Goal: Task Accomplishment & Management: Complete application form

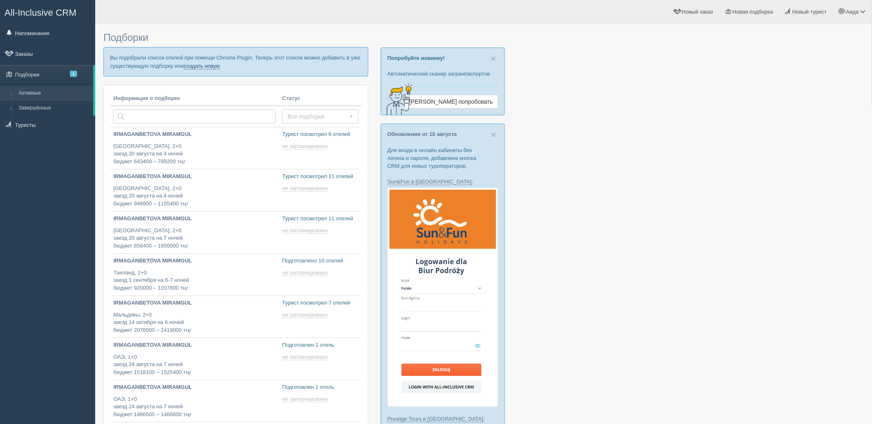
click at [201, 65] on link "создать новую" at bounding box center [202, 66] width 36 height 7
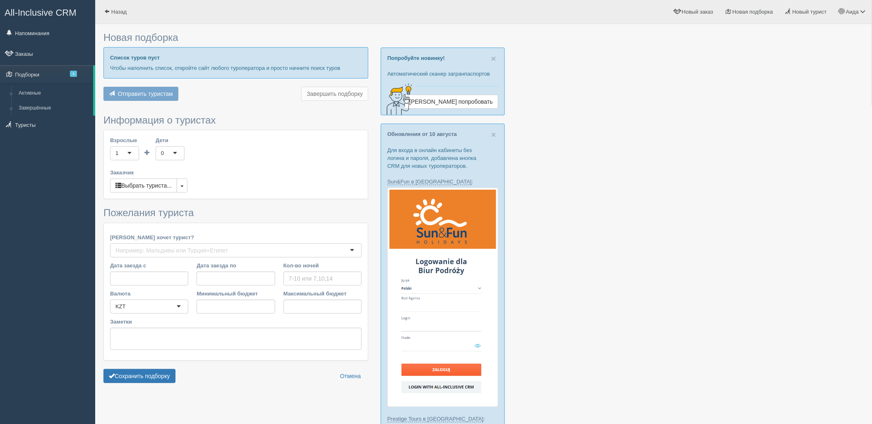
type input "7"
type input "1674700"
type input "1674800"
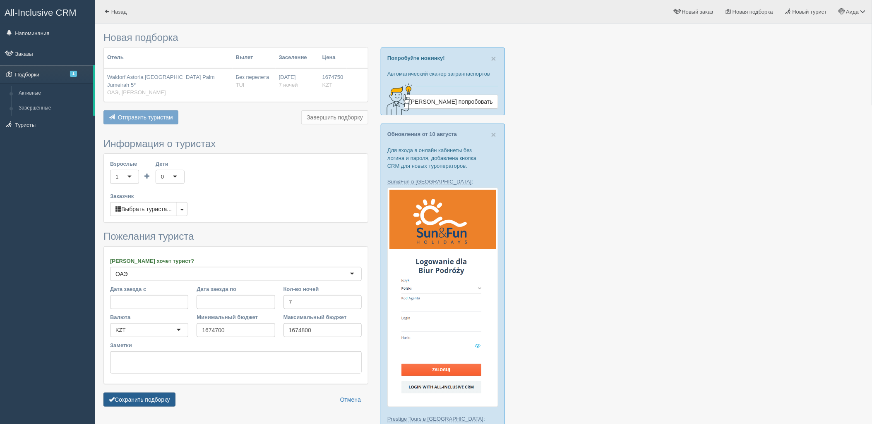
click at [166, 393] on button "Сохранить подборку" at bounding box center [139, 400] width 72 height 14
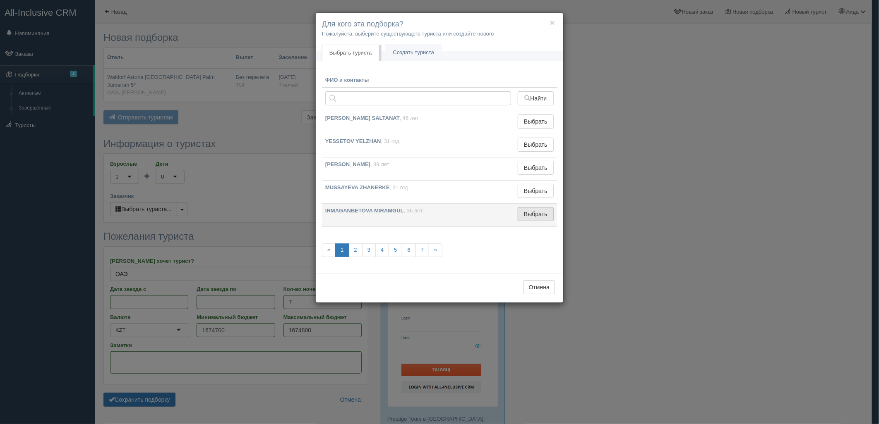
click at [535, 211] on button "Выбрать" at bounding box center [536, 214] width 36 height 14
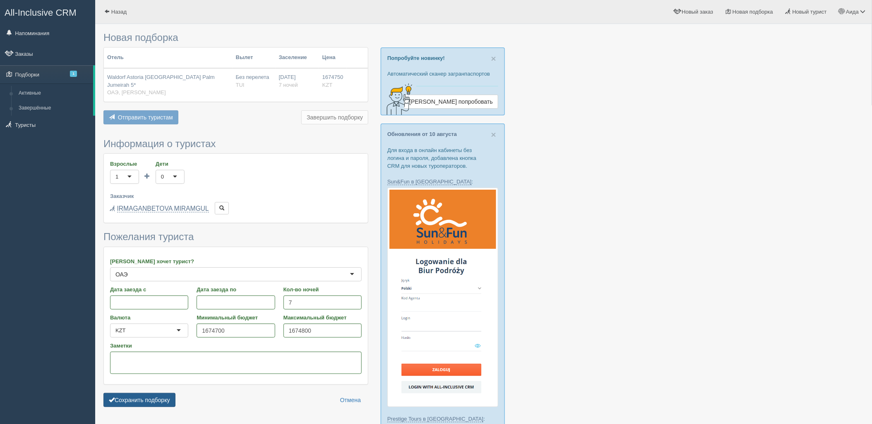
click at [163, 393] on button "Сохранить подборку" at bounding box center [139, 400] width 72 height 14
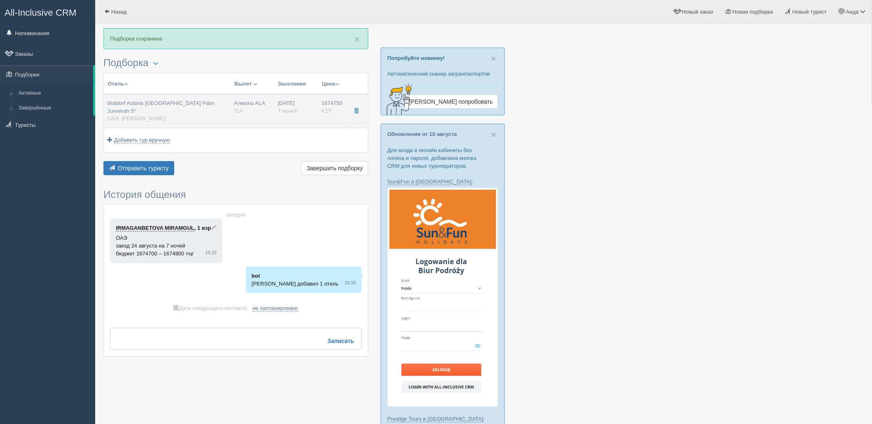
click at [193, 106] on span "Waldorf Astoria Dubai Palm Jumeirah 5*" at bounding box center [161, 107] width 108 height 14
type input "Waldorf Astoria [GEOGRAPHIC_DATA] Palm Jumeirah 5*"
type input "[URL][DOMAIN_NAME]"
type input "ОАЭ"
type input "[PERSON_NAME]"
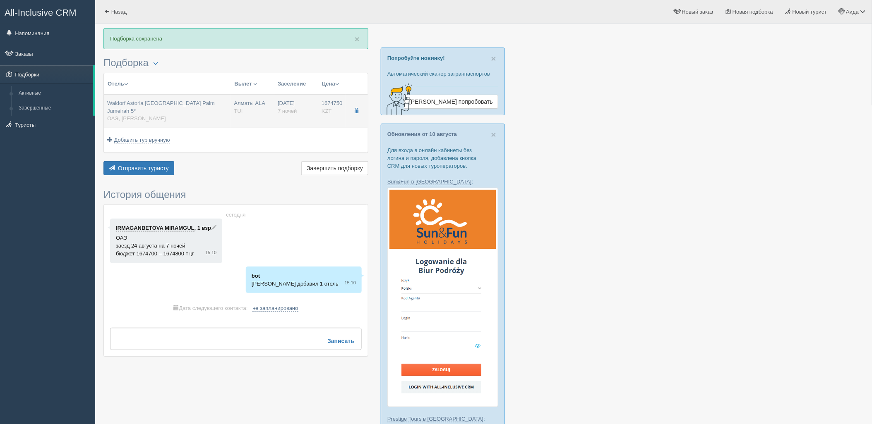
type input "1674750.00"
type input "Алматы ALA"
type input "Дубай DXB"
type input "05:05"
type input "08:45"
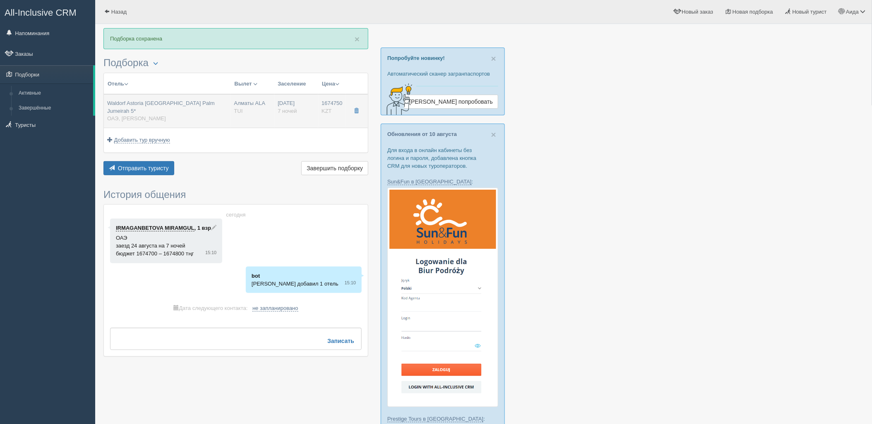
type input "Flydubai"
type input "22:55"
type input "04:05"
type input "7"
type input "Deluxe Skyline Sea View, King"
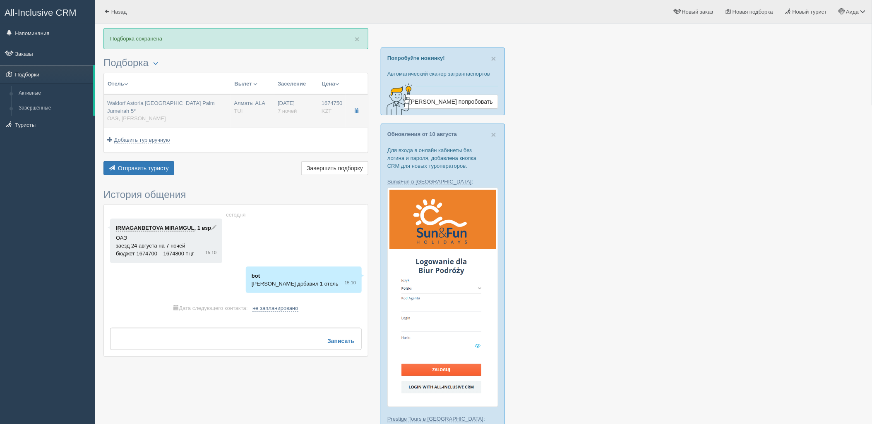
type input "Half Board"
type input "TUI"
type input "[URL][DOMAIN_NAME]"
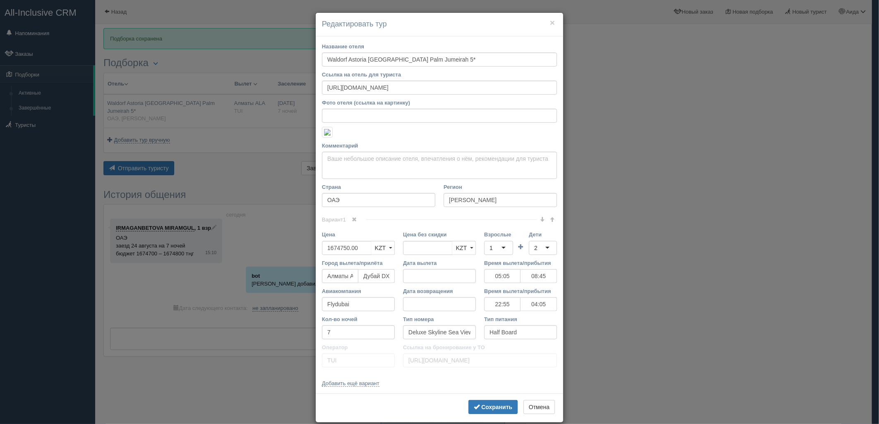
drag, startPoint x: 878, startPoint y: 112, endPoint x: 878, endPoint y: 159, distance: 47.2
click at [871, 159] on div "× Редактировать тур Название отеля Waldorf Astoria [GEOGRAPHIC_DATA] [GEOGRAPHI…" at bounding box center [439, 212] width 879 height 424
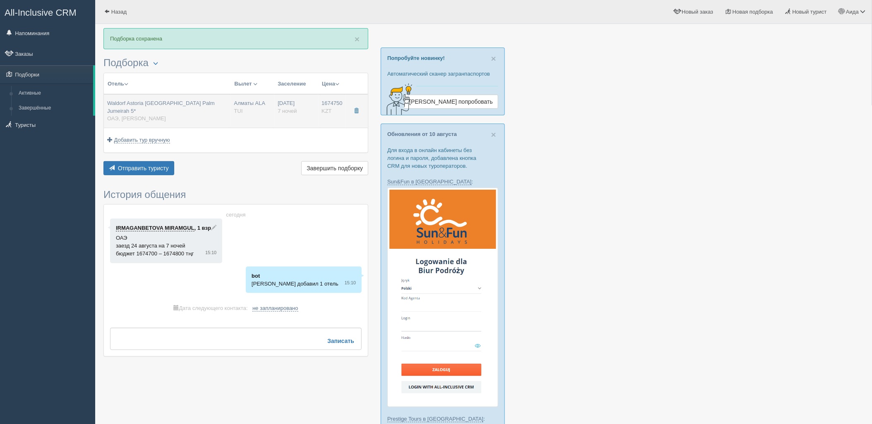
click at [300, 101] on div "24.08.2025 7 ночей" at bounding box center [296, 107] width 37 height 15
type input "05:05"
type input "08:45"
type input "22:55"
type input "04:05"
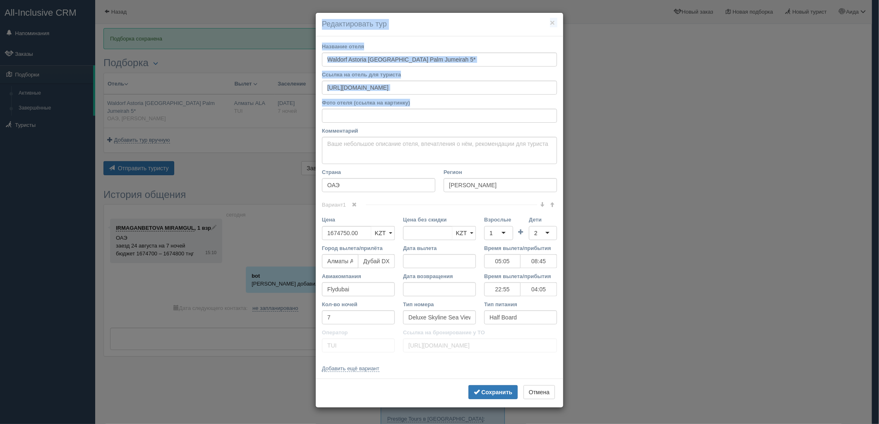
drag, startPoint x: 880, startPoint y: 129, endPoint x: 879, endPoint y: 134, distance: 4.6
click at [871, 134] on html "All-Inclusive CRM Напоминания Заказы Подборки" at bounding box center [439, 212] width 879 height 424
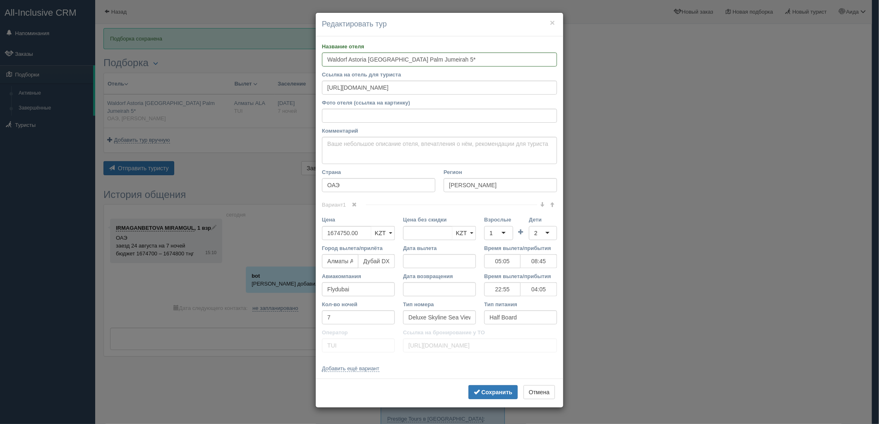
click at [778, 167] on div "× Редактировать тур Название отеля Waldorf Astoria [GEOGRAPHIC_DATA] [GEOGRAPHI…" at bounding box center [439, 212] width 879 height 424
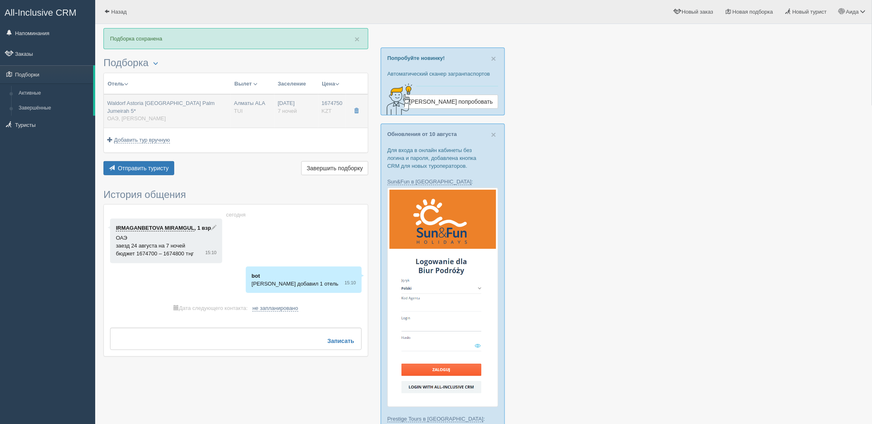
drag, startPoint x: 305, startPoint y: 120, endPoint x: 304, endPoint y: 114, distance: 6.3
click at [305, 128] on td "Добавить тур вручную Добавить авиа вручную Добавить тур вручную Добавить круиз …" at bounding box center [236, 140] width 264 height 24
click at [304, 113] on div "24.08.2025 7 ночей" at bounding box center [296, 107] width 37 height 15
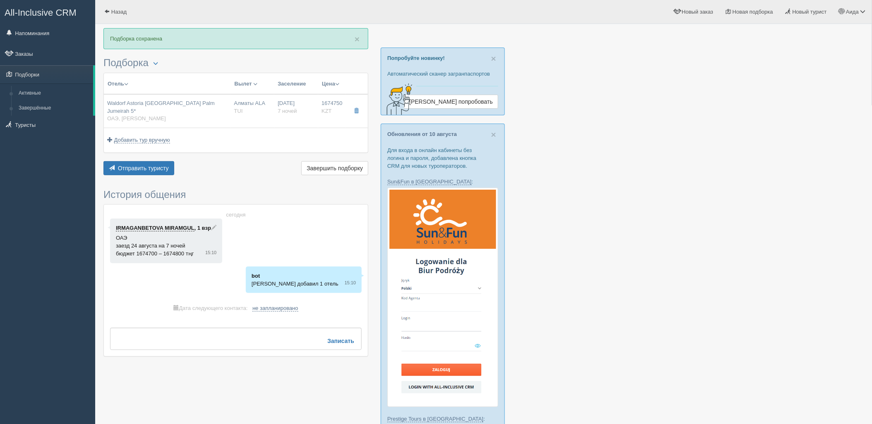
type input "05:05"
type input "08:45"
type input "22:55"
type input "04:05"
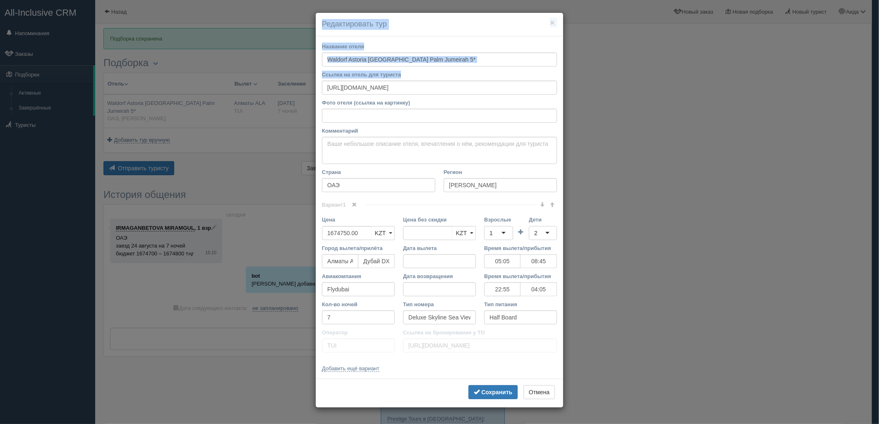
drag, startPoint x: 880, startPoint y: 109, endPoint x: 880, endPoint y: 128, distance: 19.4
click at [871, 128] on html "All-Inclusive CRM Напоминания Заказы Подборки" at bounding box center [439, 212] width 879 height 424
click at [644, 252] on div "× Редактировать тур Название отеля Waldorf Astoria [GEOGRAPHIC_DATA] [GEOGRAPHI…" at bounding box center [439, 212] width 879 height 424
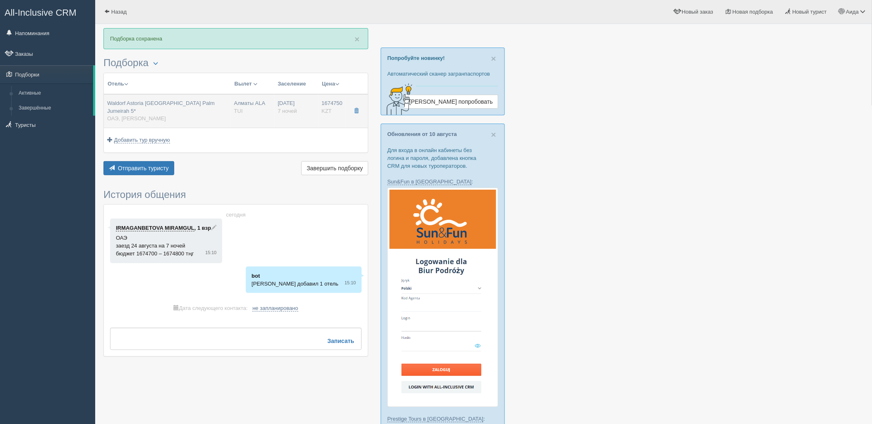
click at [324, 98] on td "1674750 KZT 0" at bounding box center [332, 111] width 28 height 34
type input "05:05"
type input "08:45"
type input "22:55"
type input "04:05"
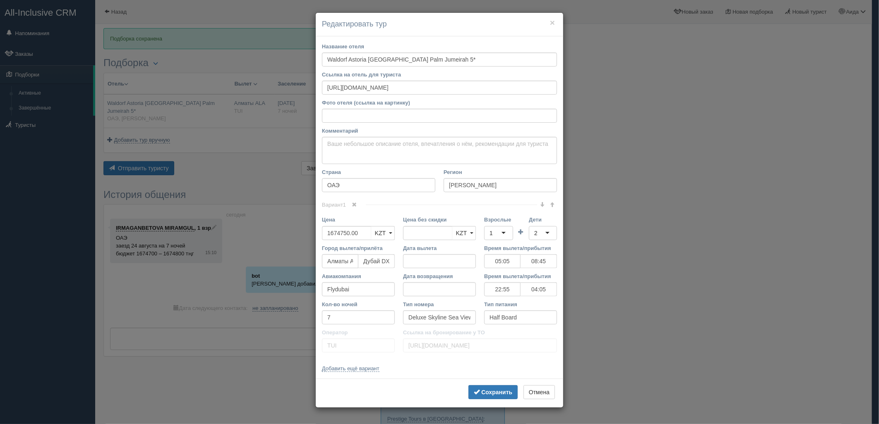
drag, startPoint x: 878, startPoint y: 145, endPoint x: 871, endPoint y: 162, distance: 18.0
click at [871, 161] on div "× Редактировать тур Название отеля Waldorf Astoria [GEOGRAPHIC_DATA] [GEOGRAPHI…" at bounding box center [439, 212] width 879 height 424
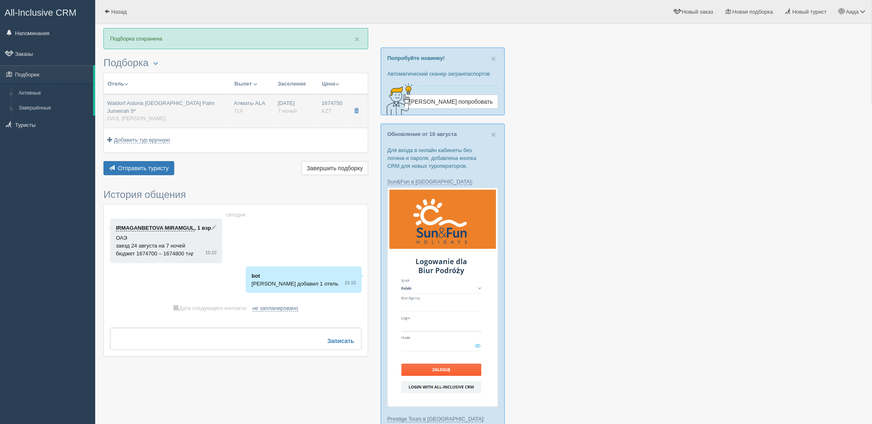
click at [300, 119] on td "24.08.2025 7 ночей" at bounding box center [296, 111] width 44 height 34
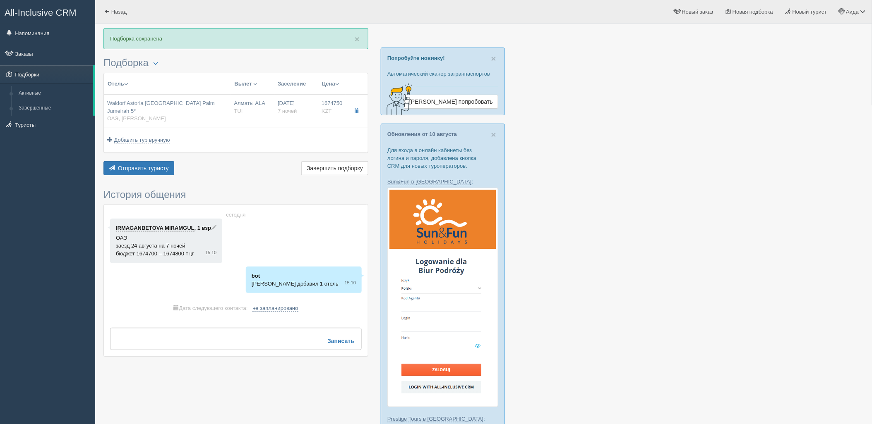
type input "05:05"
type input "08:45"
type input "22:55"
type input "04:05"
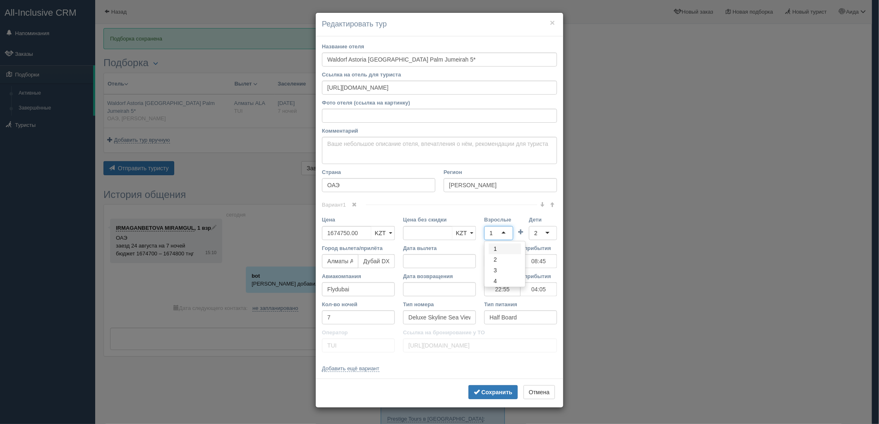
click at [501, 230] on div "1" at bounding box center [498, 233] width 29 height 14
click at [547, 231] on div "2" at bounding box center [543, 233] width 28 height 14
type input "4"
drag, startPoint x: 358, startPoint y: 232, endPoint x: 317, endPoint y: 231, distance: 41.4
click at [317, 231] on div "Название отеля Waldorf Astoria Dubai Palm Jumeirah 5* Ссылка на отель для турис…" at bounding box center [439, 207] width 247 height 343
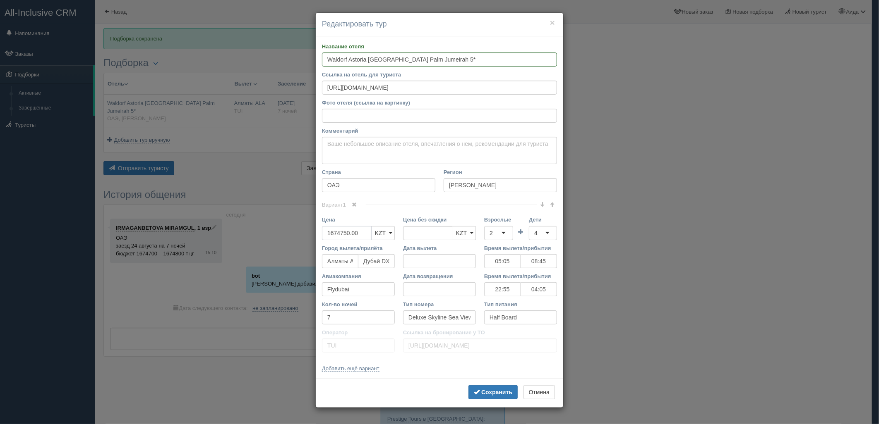
type input "1674750.00"
type input "3316005"
click at [487, 390] on b "Сохранить" at bounding box center [496, 392] width 31 height 7
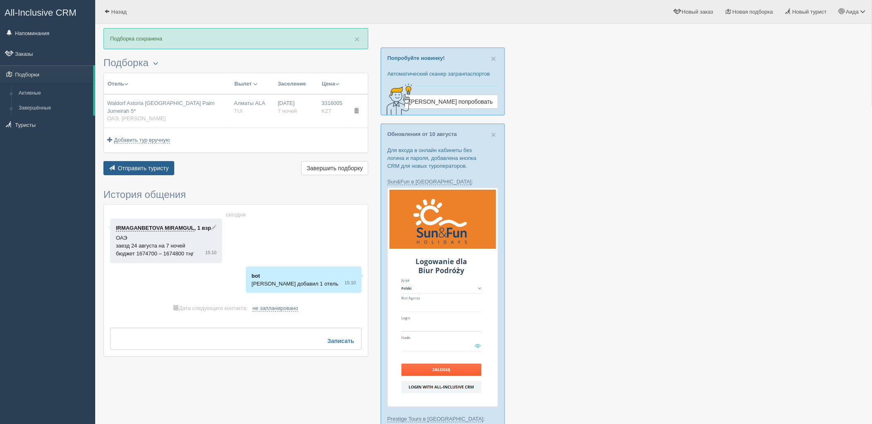
click at [156, 166] on button "Отправить туристу Отправить" at bounding box center [138, 168] width 71 height 14
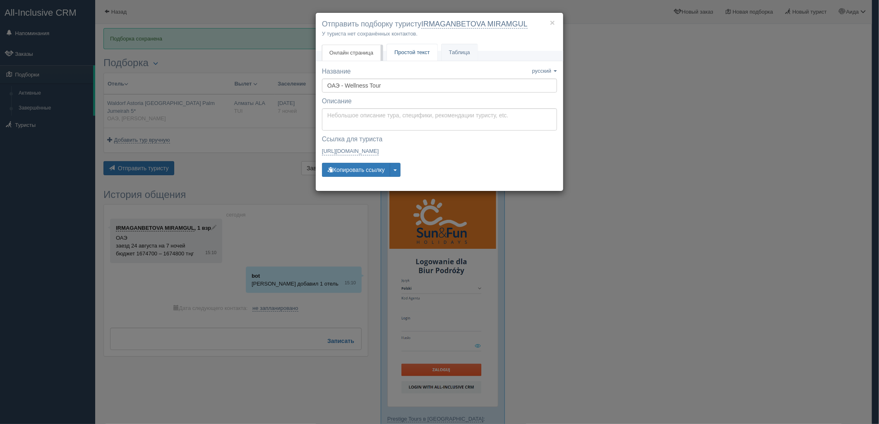
click at [406, 51] on span "Простой текст" at bounding box center [412, 52] width 36 height 6
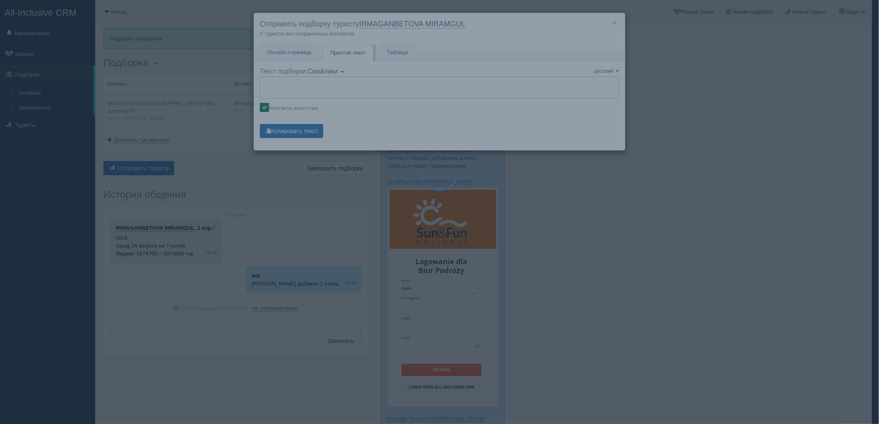
type textarea "🌞 Добрый день! Предлагаем Вам рассмотреть следующие варианты: 🌎 ОАЭ, Пальма Джу…"
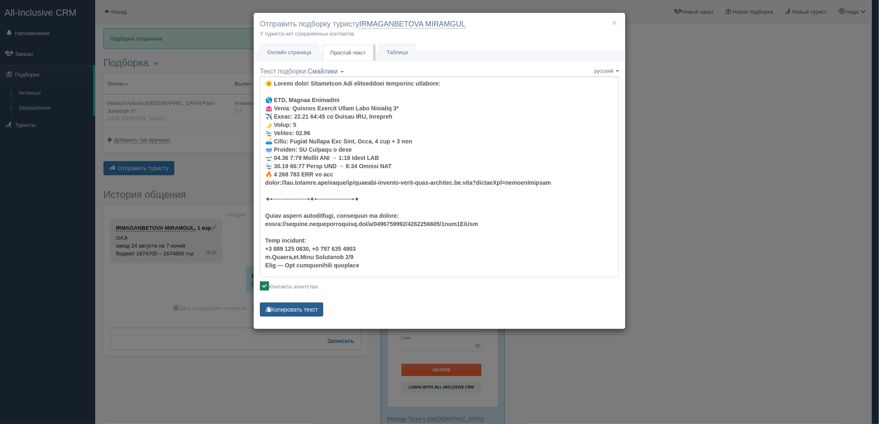
click at [279, 311] on button "Копировать текст" at bounding box center [291, 310] width 63 height 14
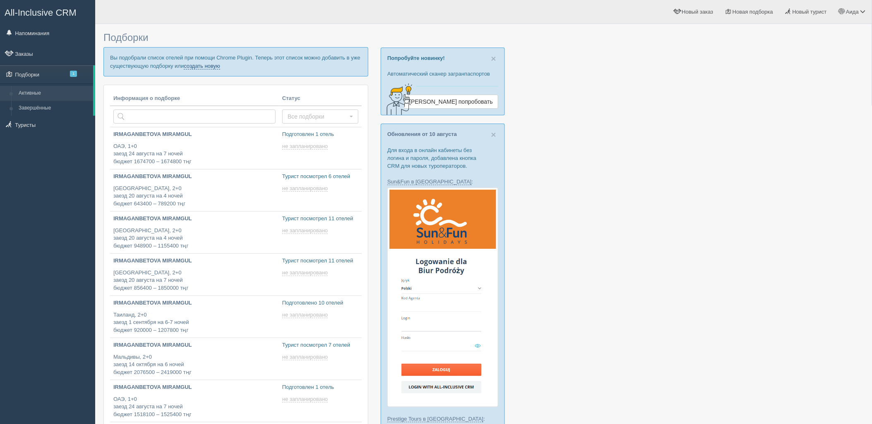
click at [196, 68] on link "создать новую" at bounding box center [202, 66] width 36 height 7
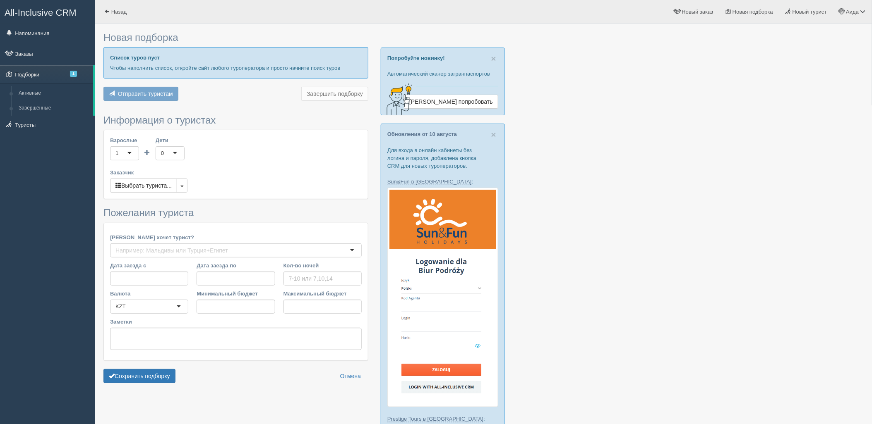
type input "7"
type input "1526200"
type input "1526300"
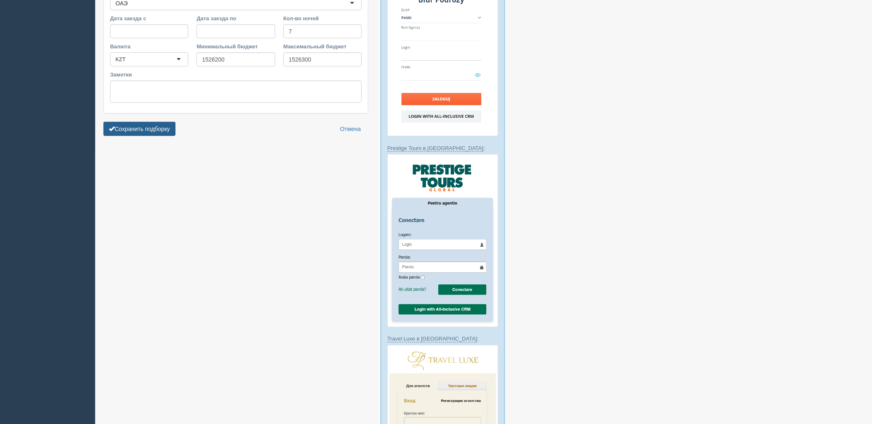
click at [158, 123] on button "Сохранить подборку" at bounding box center [139, 129] width 72 height 14
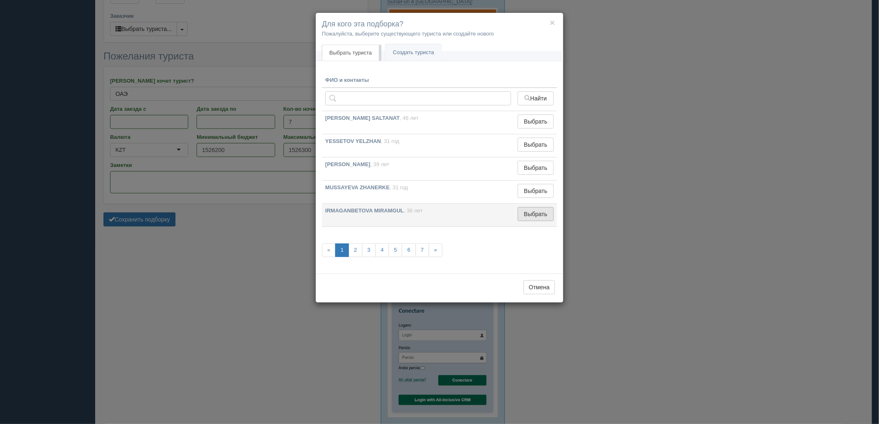
click at [541, 214] on button "Выбрать" at bounding box center [536, 214] width 36 height 14
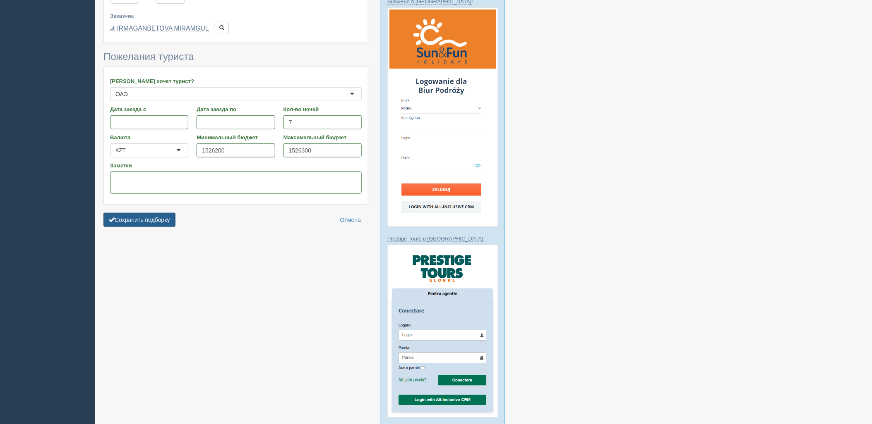
click at [152, 217] on button "Сохранить подборку" at bounding box center [139, 220] width 72 height 14
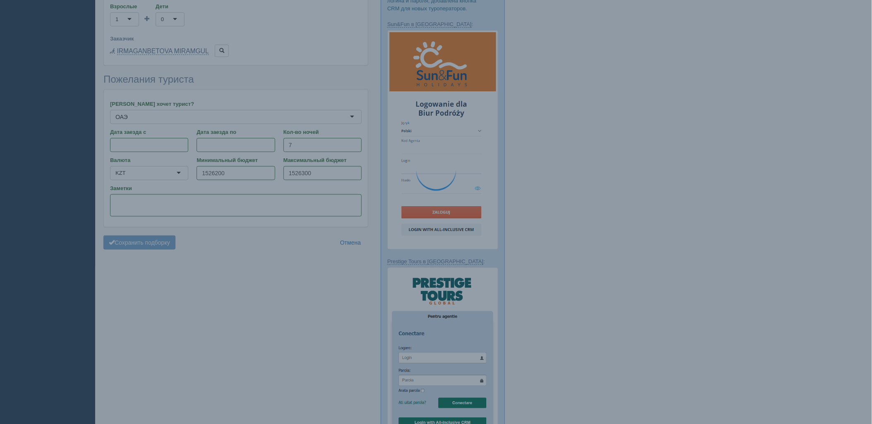
scroll to position [134, 0]
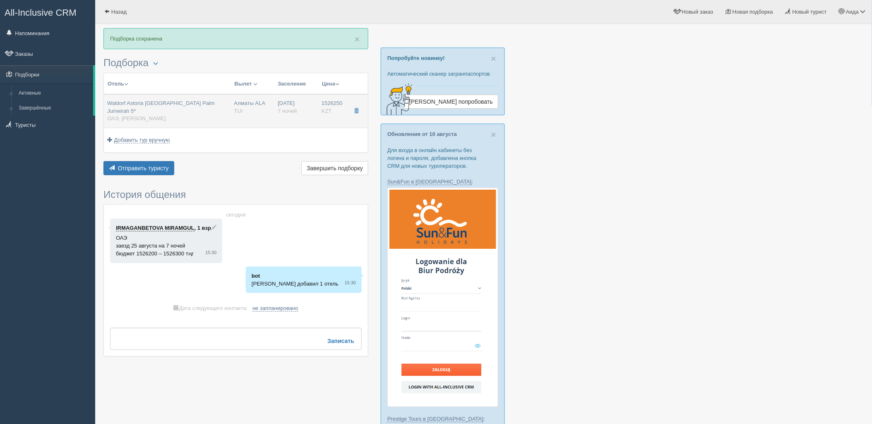
click at [229, 111] on td "Waldorf Astoria [GEOGRAPHIC_DATA] Palm Jumeirah 5* ОАЭ, [PERSON_NAME]" at bounding box center [167, 111] width 127 height 34
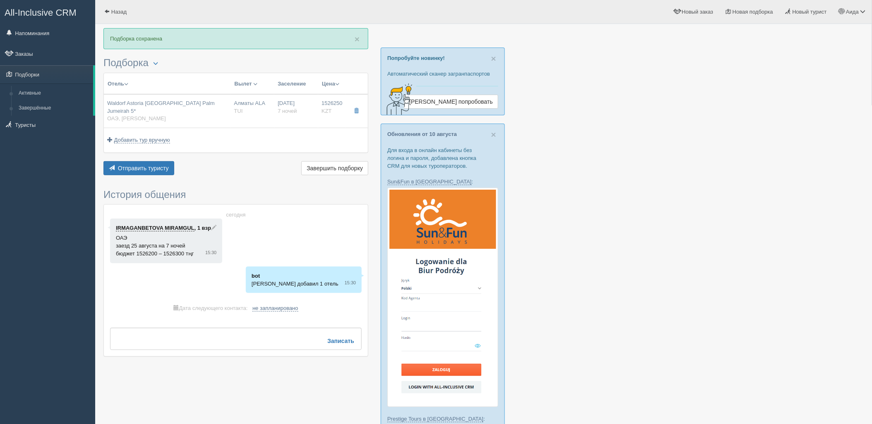
type input "Waldorf Astoria [GEOGRAPHIC_DATA] Palm Jumeirah 5*"
type input "[URL][DOMAIN_NAME]"
type input "ОАЭ"
type input "[PERSON_NAME]"
type input "1526250.00"
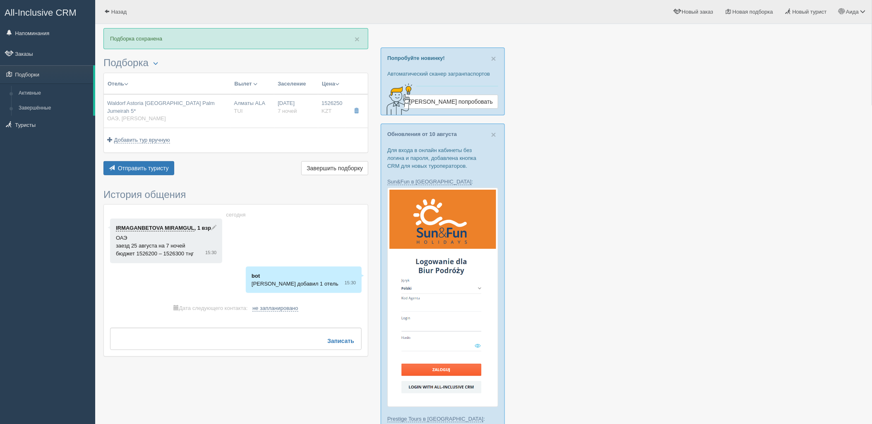
type input "Алматы ALA"
type input "Дубай DXB"
type input "05:05"
type input "08:45"
type input "Flydubai"
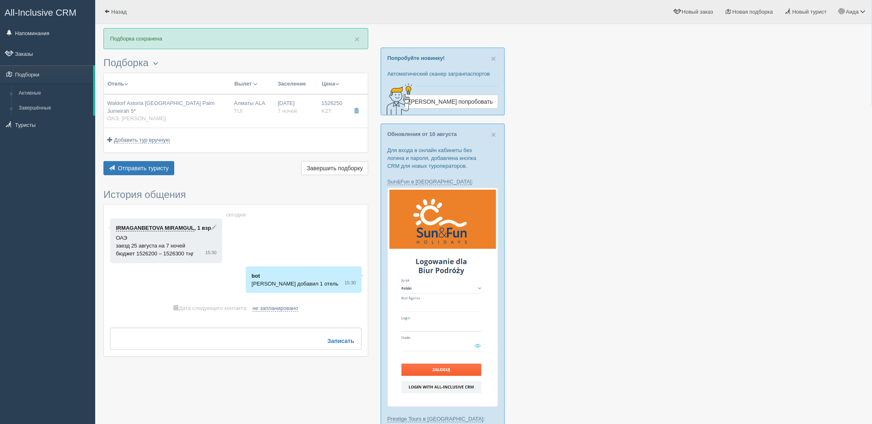
type input "22:55"
type input "04:05"
type input "7"
type input "Deluxe Skyline Sea View, King"
type input "Half Board"
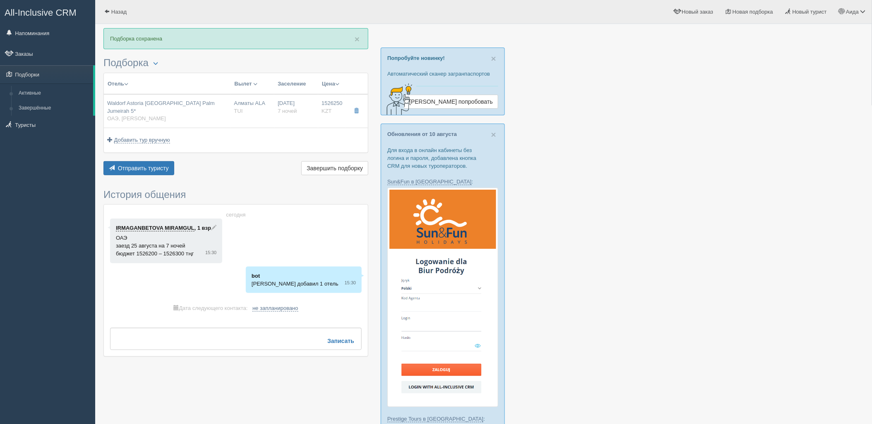
type input "TUI"
type input "[URL][DOMAIN_NAME]"
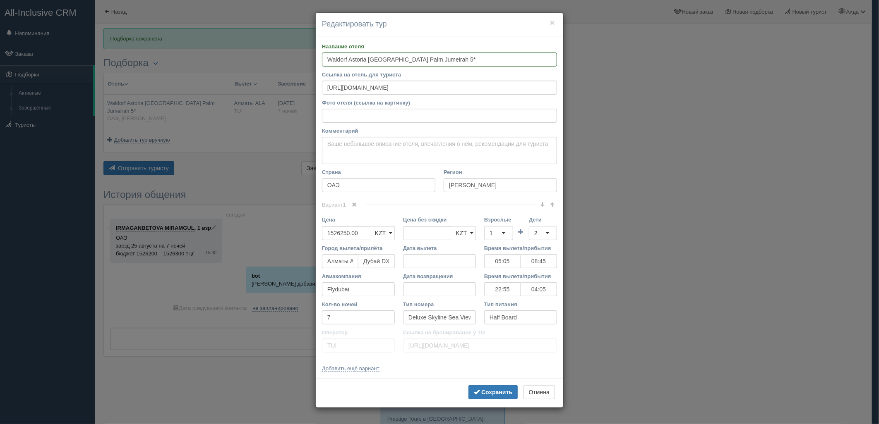
drag, startPoint x: 878, startPoint y: 134, endPoint x: 880, endPoint y: 156, distance: 21.2
click at [871, 156] on html "All-Inclusive CRM Напоминания Заказы Подборки" at bounding box center [439, 212] width 879 height 424
click at [723, 225] on div "× Редактировать тур Название отеля Waldorf Astoria [GEOGRAPHIC_DATA] [GEOGRAPHI…" at bounding box center [439, 212] width 879 height 424
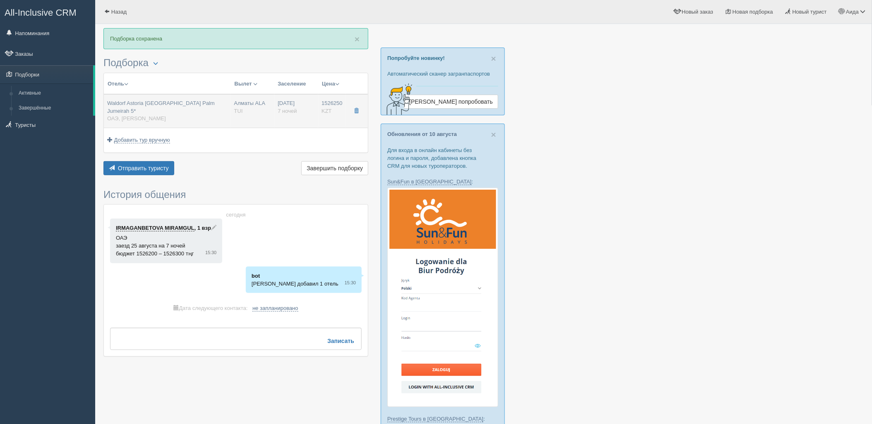
click at [242, 108] on div "Алматы ALA [GEOGRAPHIC_DATA]" at bounding box center [252, 107] width 37 height 15
type input "05:05"
type input "08:45"
type input "22:55"
type input "04:05"
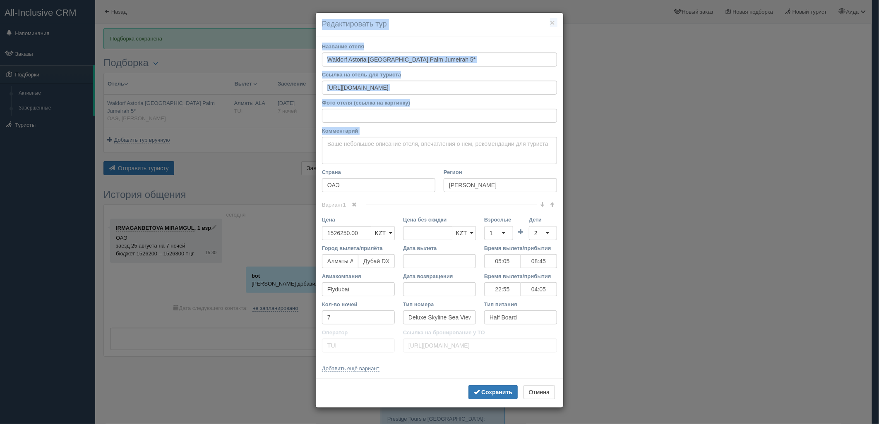
drag, startPoint x: 880, startPoint y: 161, endPoint x: 880, endPoint y: 166, distance: 5.4
click at [871, 166] on html "All-Inclusive CRM Напоминания Заказы Подборки" at bounding box center [439, 212] width 879 height 424
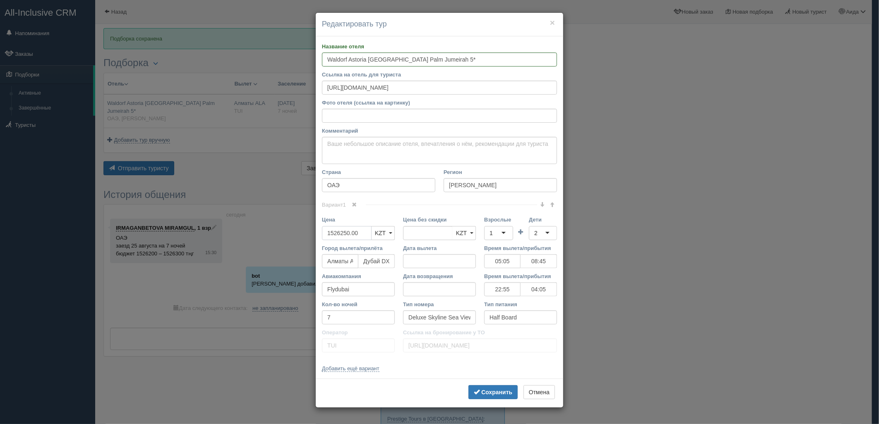
drag, startPoint x: 357, startPoint y: 231, endPoint x: 323, endPoint y: 234, distance: 34.0
click at [323, 234] on input "1526250.00" at bounding box center [347, 233] width 50 height 14
type input "1526250.00"
click at [331, 234] on input "300700" at bounding box center [347, 233] width 50 height 14
click at [338, 231] on input "300700" at bounding box center [347, 233] width 50 height 14
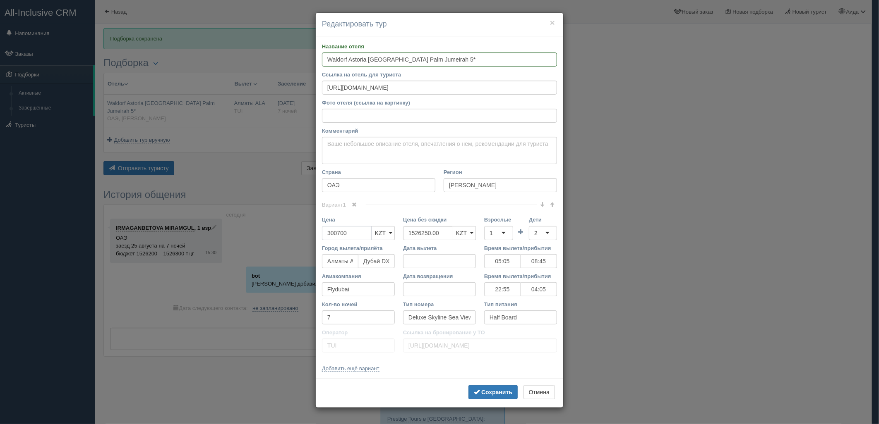
click at [329, 233] on input "300700" at bounding box center [347, 233] width 50 height 14
click at [330, 232] on input "300700" at bounding box center [347, 233] width 50 height 14
click at [339, 233] on input "300700" at bounding box center [347, 233] width 50 height 14
click at [348, 233] on input "300700" at bounding box center [347, 233] width 50 height 14
type input "3007000"
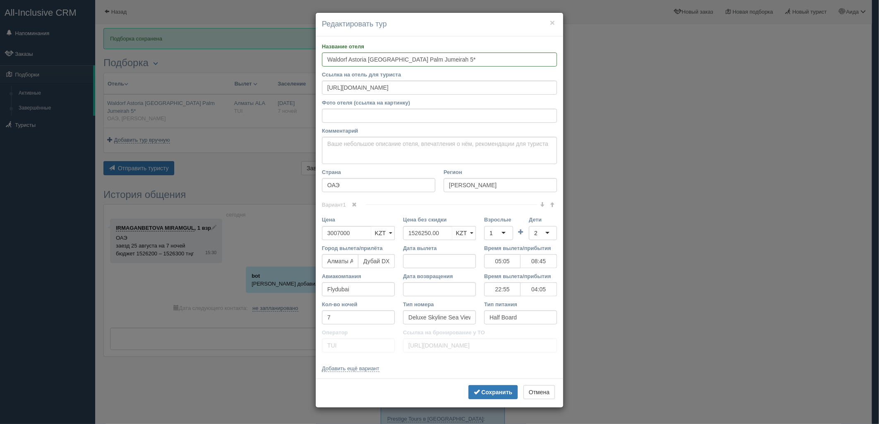
click at [499, 233] on div "1" at bounding box center [498, 233] width 29 height 14
click at [538, 234] on div "2" at bounding box center [543, 233] width 28 height 14
type input "4"
click at [489, 388] on button "Сохранить" at bounding box center [492, 393] width 49 height 14
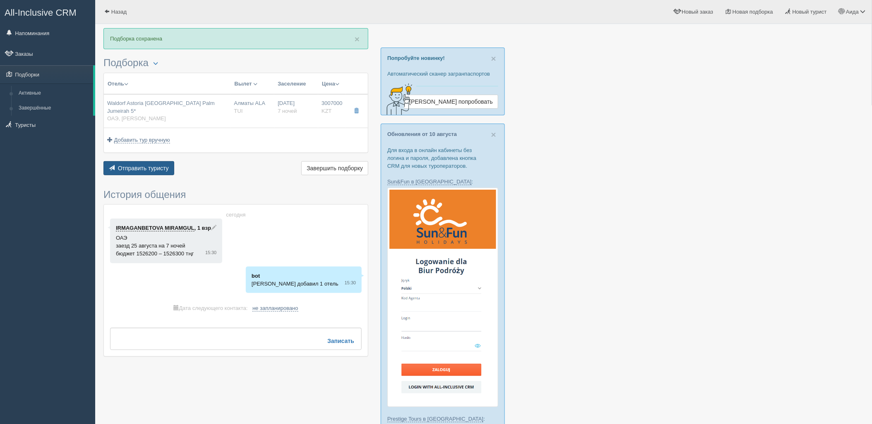
click at [152, 165] on span "Отправить туристу" at bounding box center [143, 168] width 51 height 7
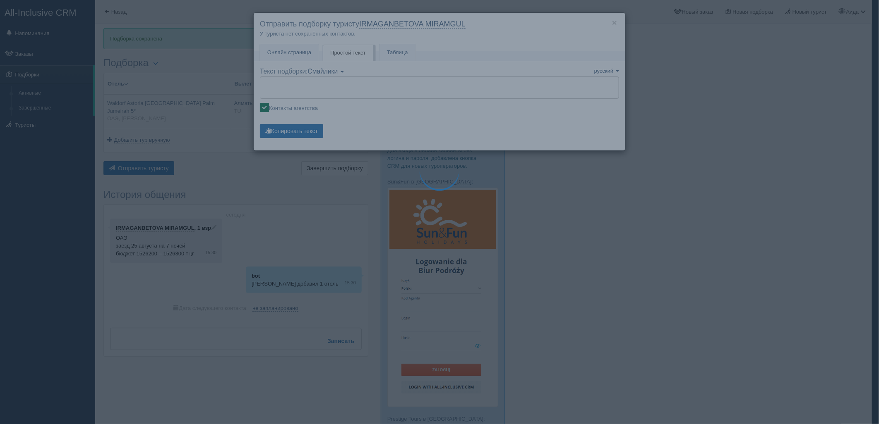
type textarea "🌞 Loremi dolo! Sitametcon Adi elitseddoei temporinc utlabore: 🌎 ETD, Magnaa Eni…"
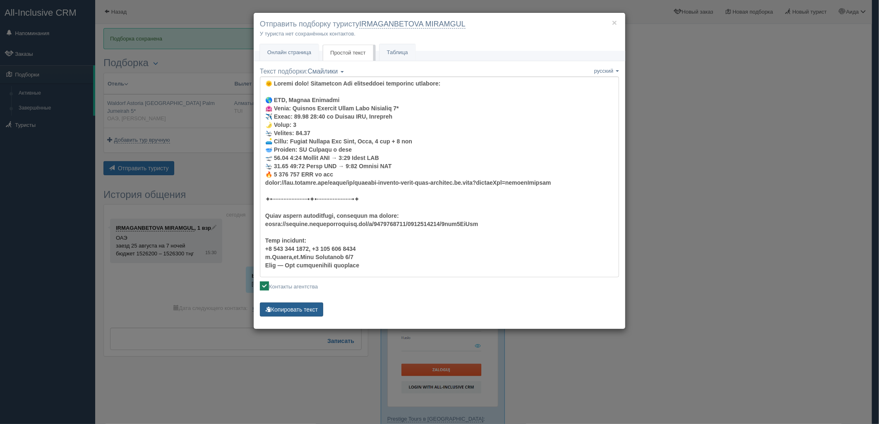
click at [310, 312] on button "Копировать текст" at bounding box center [291, 310] width 63 height 14
